Goal: Complete application form

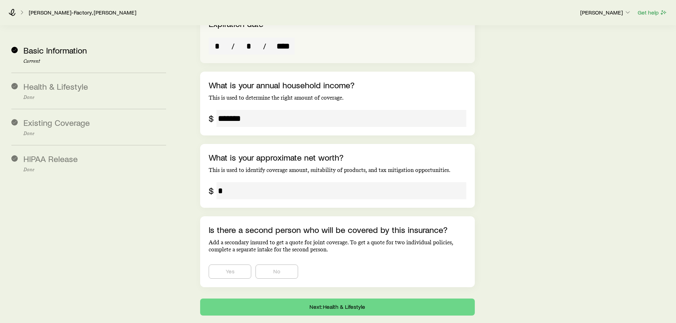
scroll to position [1424, 0]
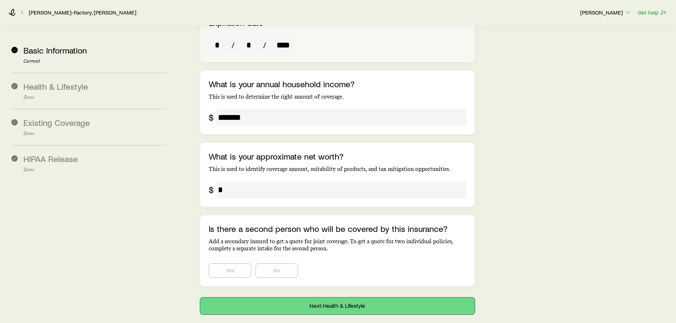
click at [340, 298] on button "Next: Health & Lifestyle" at bounding box center [337, 306] width 274 height 17
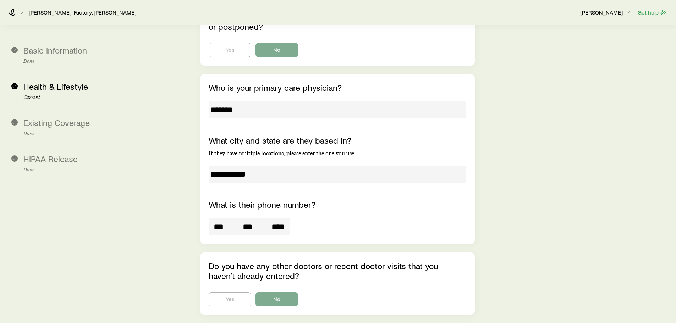
scroll to position [4613, 0]
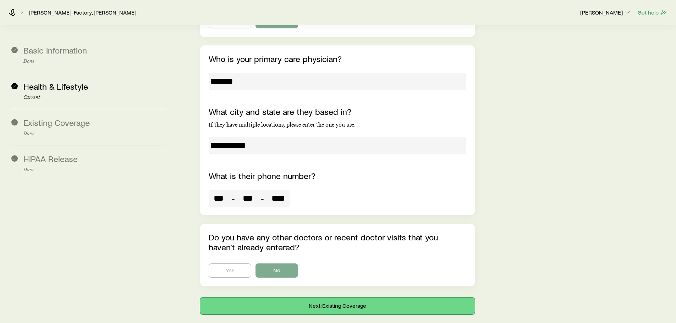
click at [332, 298] on button "Next: Existing Coverage" at bounding box center [337, 306] width 274 height 17
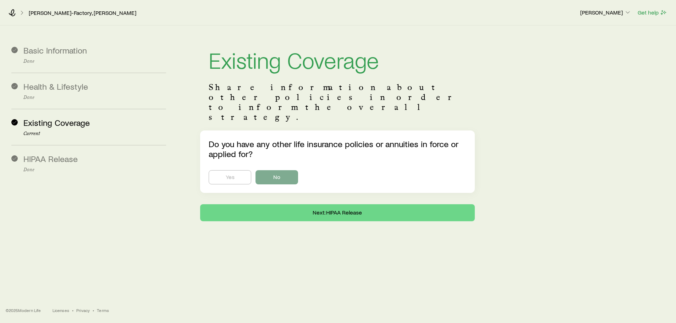
scroll to position [0, 0]
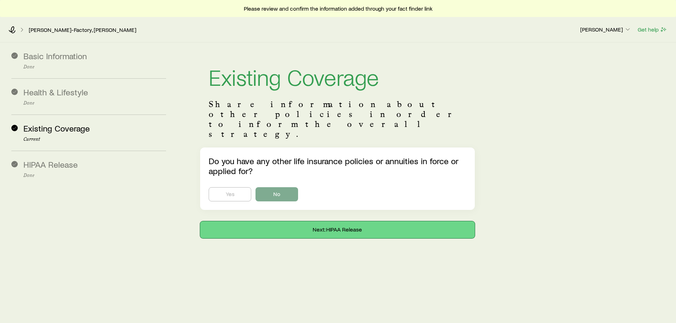
click at [331, 221] on button "Next: HIPAA Release" at bounding box center [337, 229] width 274 height 17
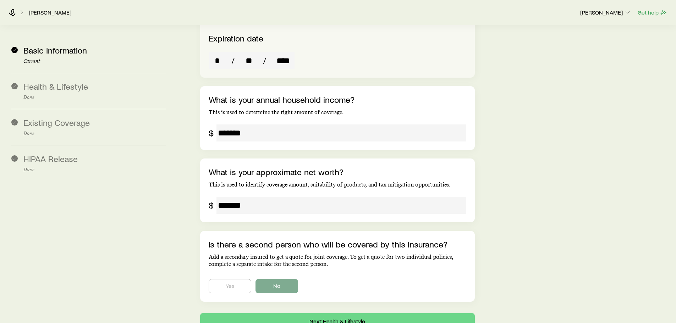
scroll to position [1424, 0]
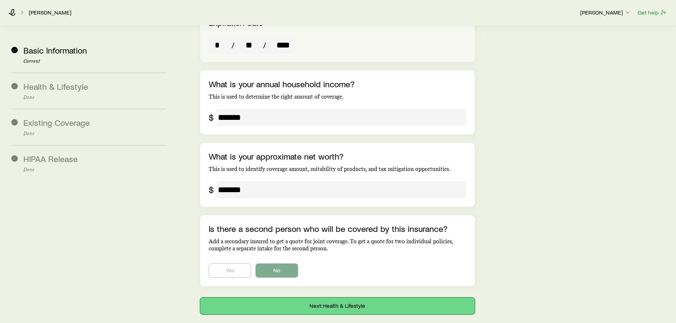
click at [325, 298] on button "Next: Health & Lifestyle" at bounding box center [337, 306] width 274 height 17
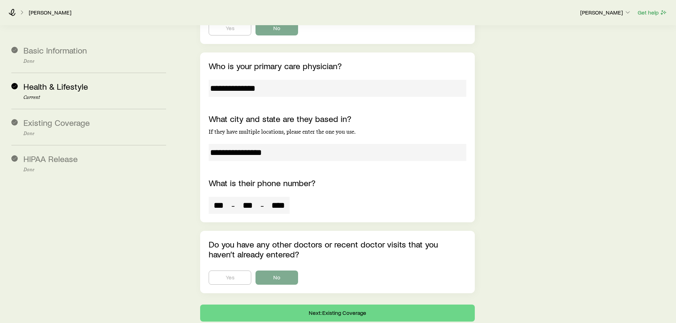
scroll to position [1977, 0]
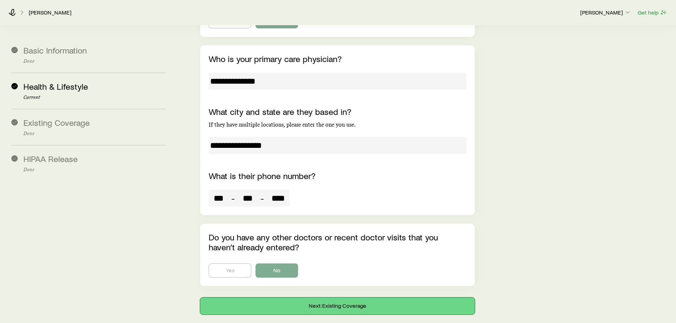
click at [344, 298] on button "Next: Existing Coverage" at bounding box center [337, 306] width 274 height 17
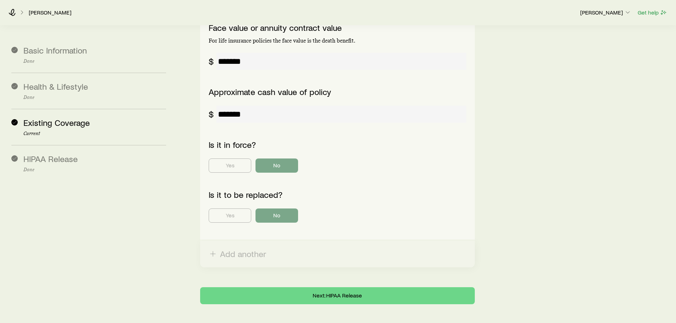
scroll to position [314, 0]
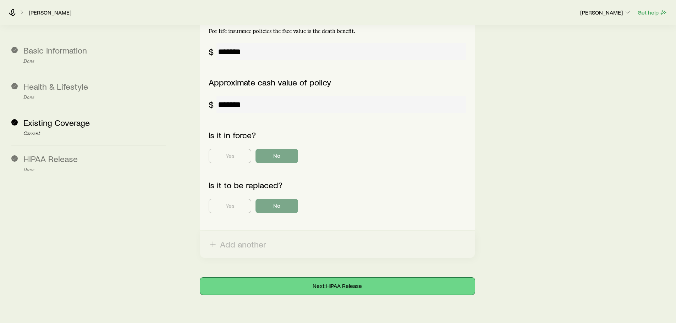
click at [343, 278] on button "Next: HIPAA Release" at bounding box center [337, 286] width 274 height 17
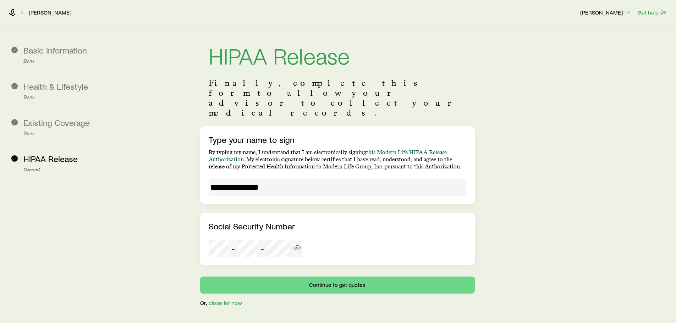
scroll to position [33, 0]
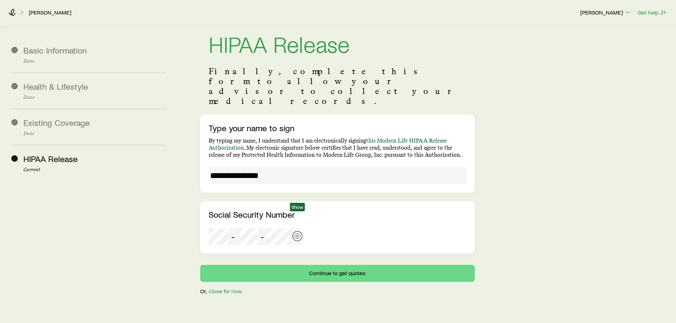
click at [297, 231] on button "button" at bounding box center [297, 236] width 10 height 10
click at [295, 233] on icon "button" at bounding box center [297, 236] width 7 height 7
click at [550, 199] on div "**********" at bounding box center [425, 152] width 490 height 285
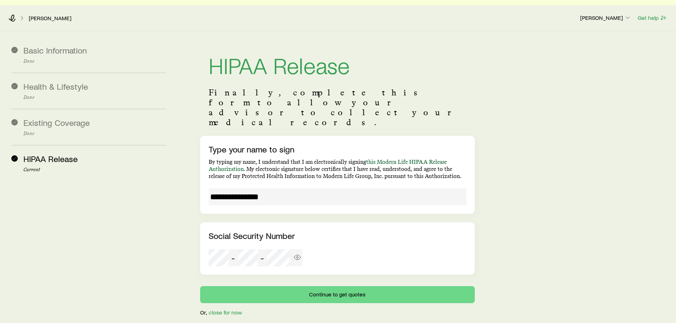
scroll to position [0, 0]
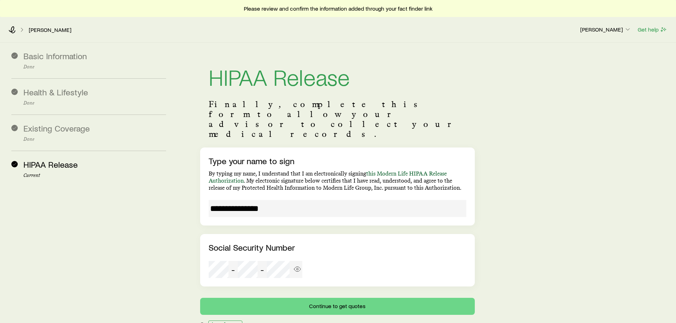
click at [224, 321] on button "close for now" at bounding box center [225, 324] width 34 height 7
